Goal: Download file/media

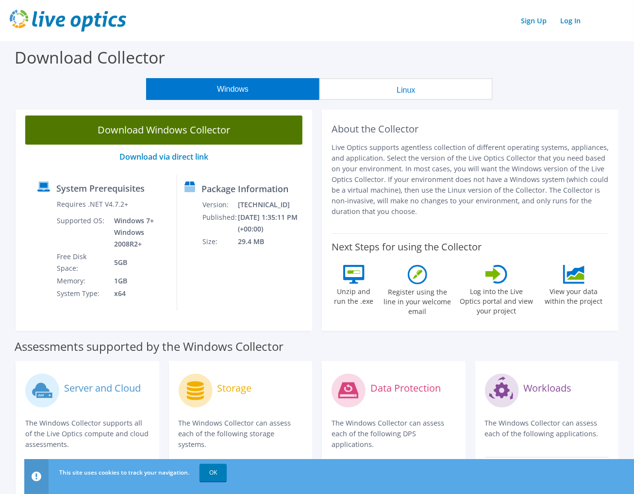
click at [163, 128] on link "Download Windows Collector" at bounding box center [163, 129] width 277 height 29
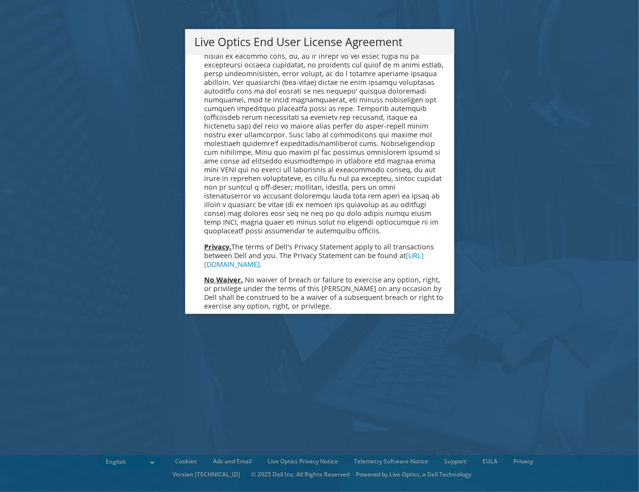
scroll to position [3668, 0]
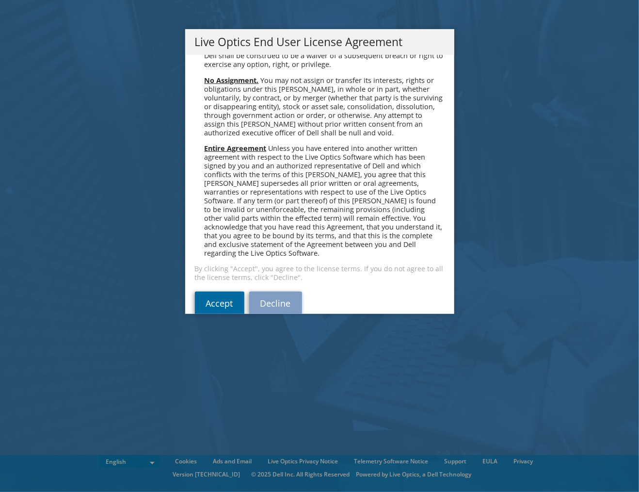
click at [221, 292] on link "Accept" at bounding box center [219, 303] width 49 height 23
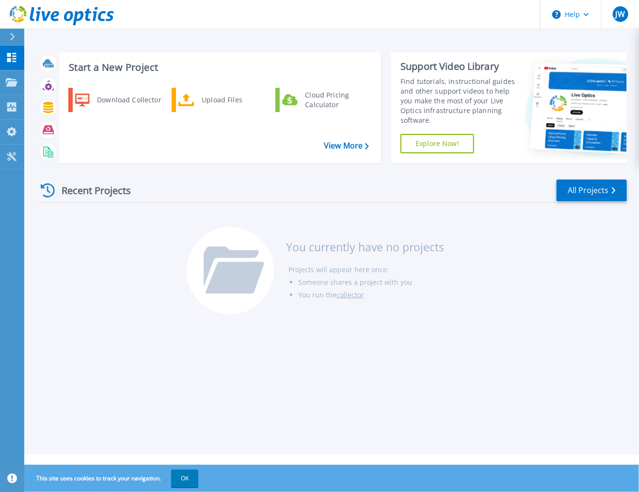
click at [423, 144] on link "Explore Now!" at bounding box center [438, 143] width 74 height 19
